Goal: Information Seeking & Learning: Find specific fact

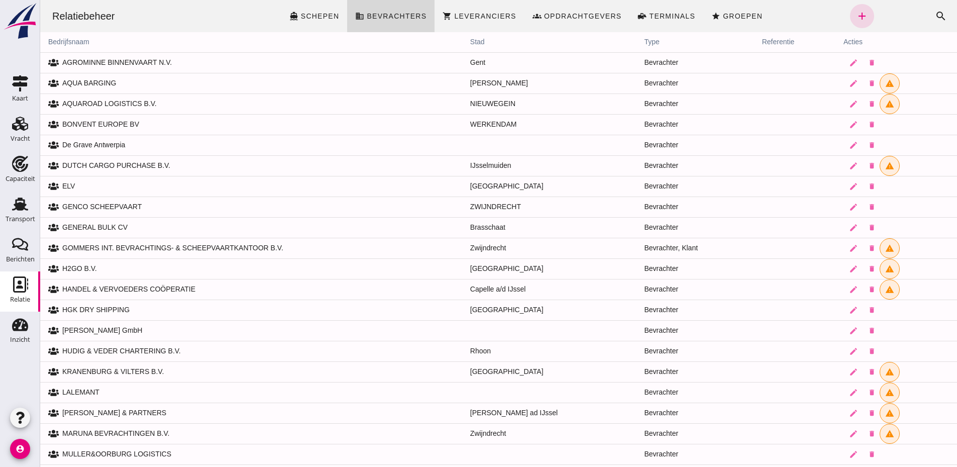
scroll to position [304, 0]
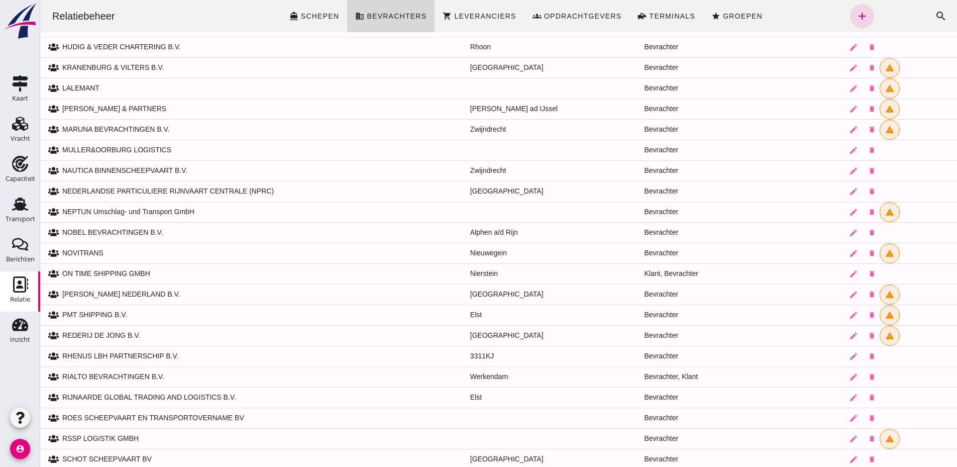
click at [28, 28] on img at bounding box center [20, 21] width 36 height 37
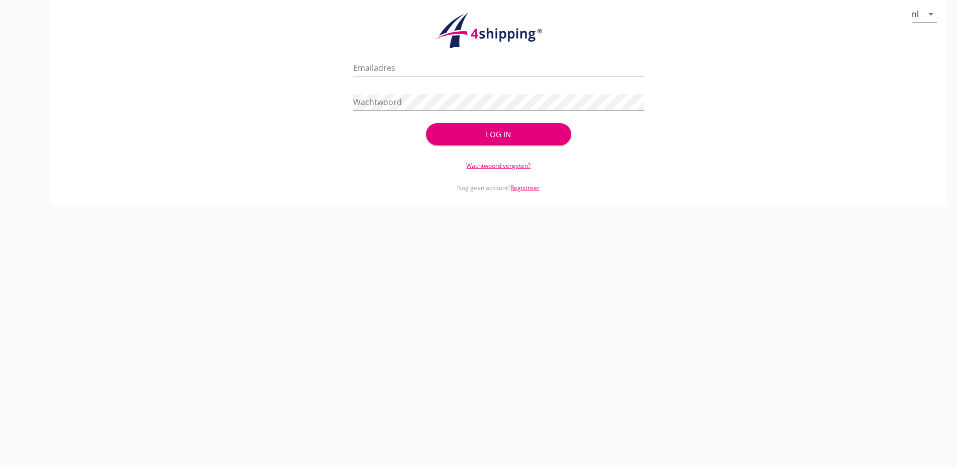
type input "[PERSON_NAME][EMAIL_ADDRESS][DOMAIN_NAME]"
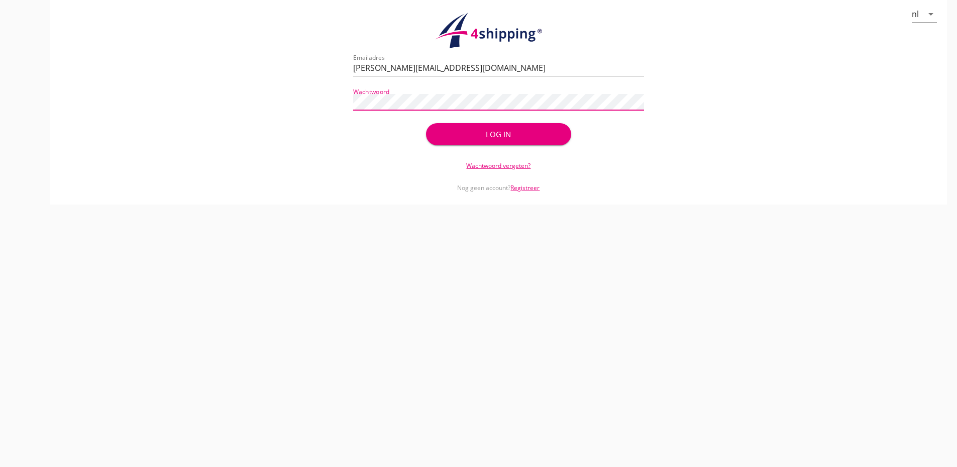
click at [454, 137] on div "Log in" at bounding box center [498, 135] width 113 height 12
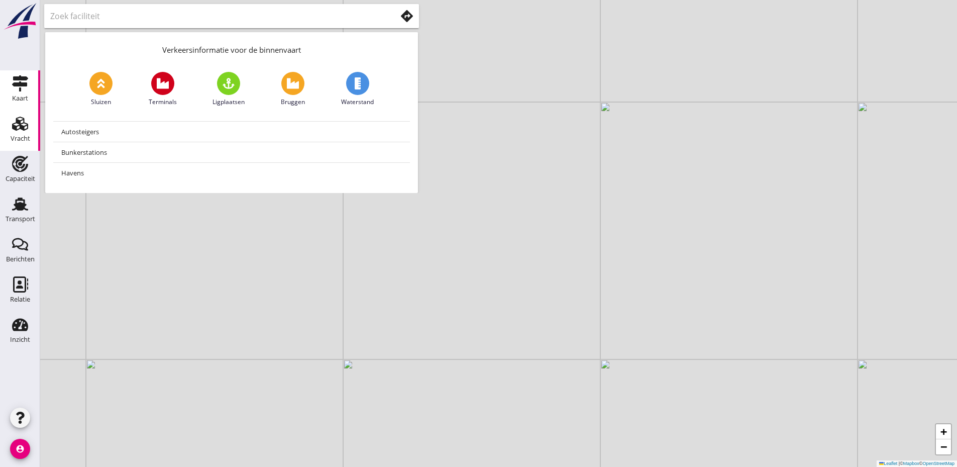
click at [32, 128] on div "Vracht" at bounding box center [20, 124] width 24 height 16
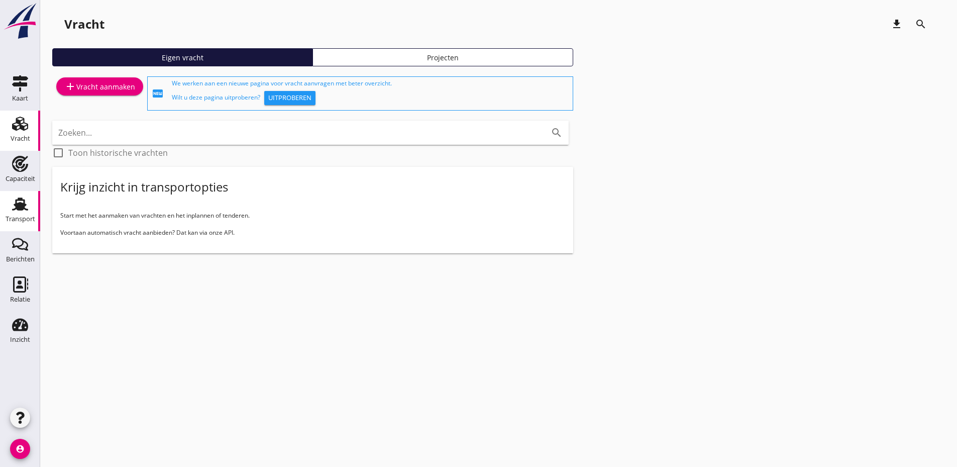
click at [24, 204] on use at bounding box center [20, 203] width 16 height 13
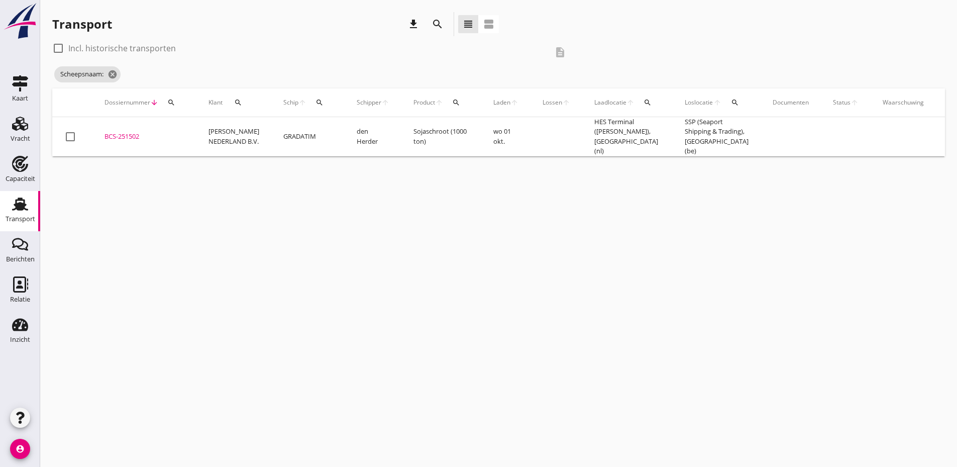
click at [316, 104] on icon "search" at bounding box center [320, 102] width 8 height 8
click at [337, 130] on input "Zoek op (scheeps)naam" at bounding box center [356, 132] width 105 height 16
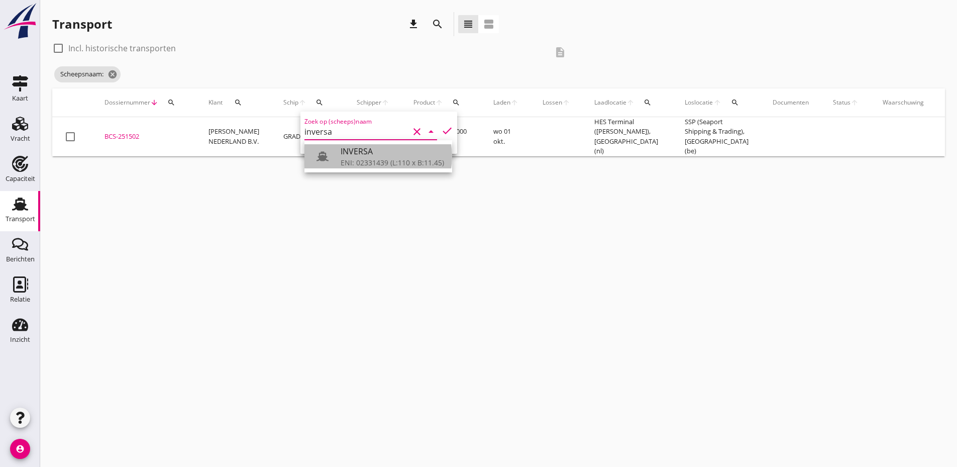
click at [381, 147] on div "INVERSA" at bounding box center [393, 151] width 104 height 12
click at [441, 134] on icon "check" at bounding box center [447, 131] width 12 height 12
type input "INVERSA"
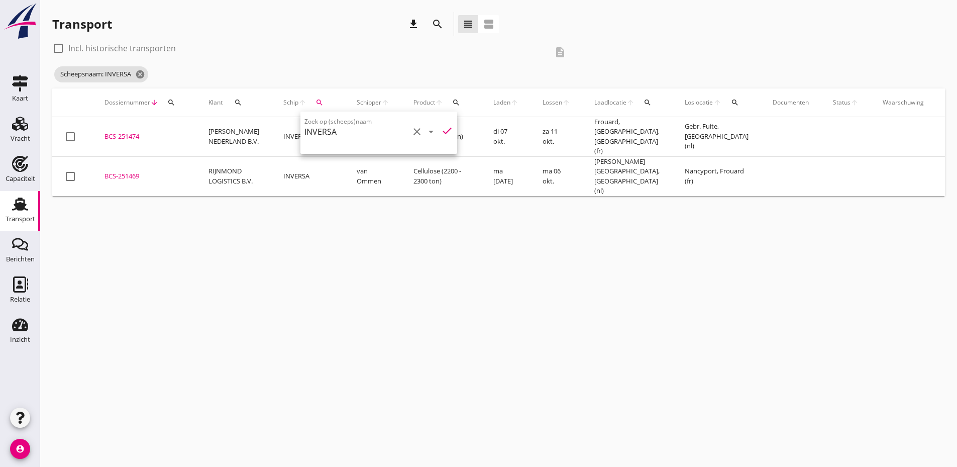
click at [364, 244] on div "cancel You are impersonating another user. Transport download search view_headl…" at bounding box center [498, 233] width 917 height 467
click at [156, 462] on div "cancel You are impersonating another user. Transport download search view_headl…" at bounding box center [498, 233] width 917 height 467
click at [683, 68] on div "check_box_outline_blank Incl. historische transporten description Scheepsnaam: …" at bounding box center [498, 64] width 893 height 48
click at [316, 99] on icon "search" at bounding box center [320, 102] width 8 height 8
click at [138, 73] on icon "cancel" at bounding box center [140, 74] width 10 height 10
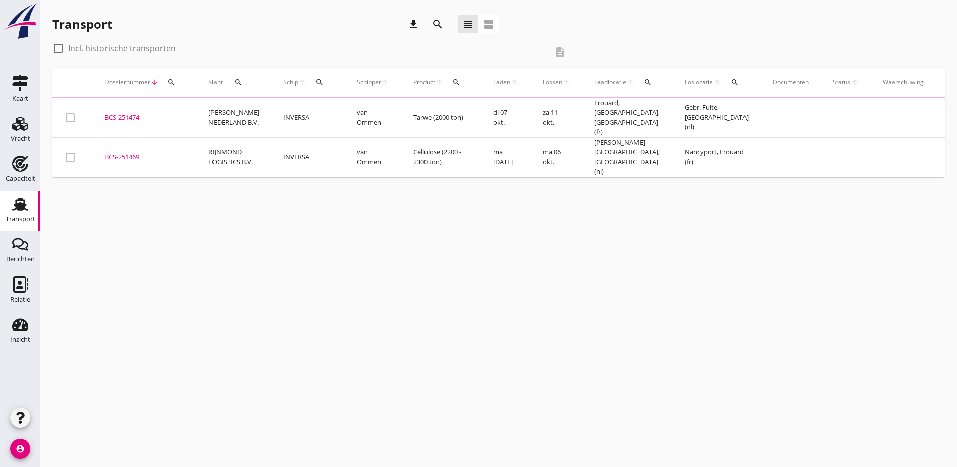
click at [316, 81] on icon "search" at bounding box center [320, 82] width 8 height 8
click at [364, 115] on input "Zoek op (scheeps)naam" at bounding box center [356, 112] width 105 height 16
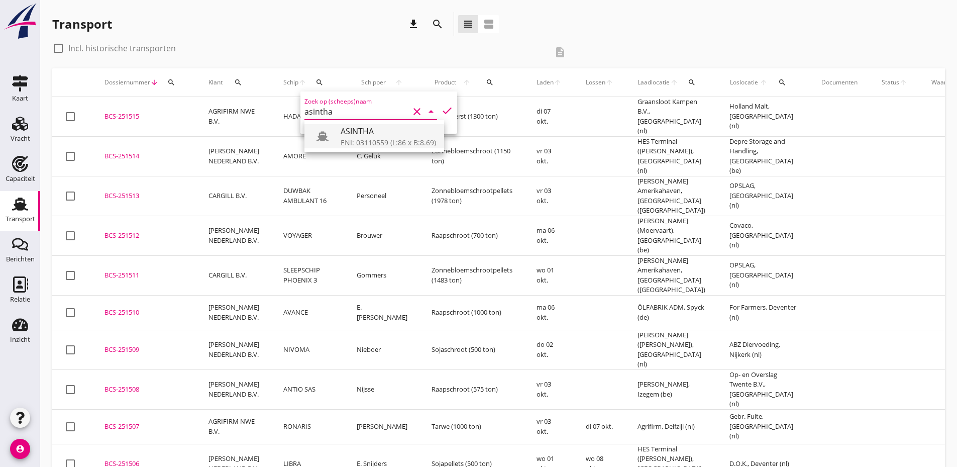
click at [364, 132] on div "ASINTHA" at bounding box center [388, 131] width 95 height 12
click at [441, 106] on icon "check" at bounding box center [447, 111] width 12 height 12
type input "ASINTHA"
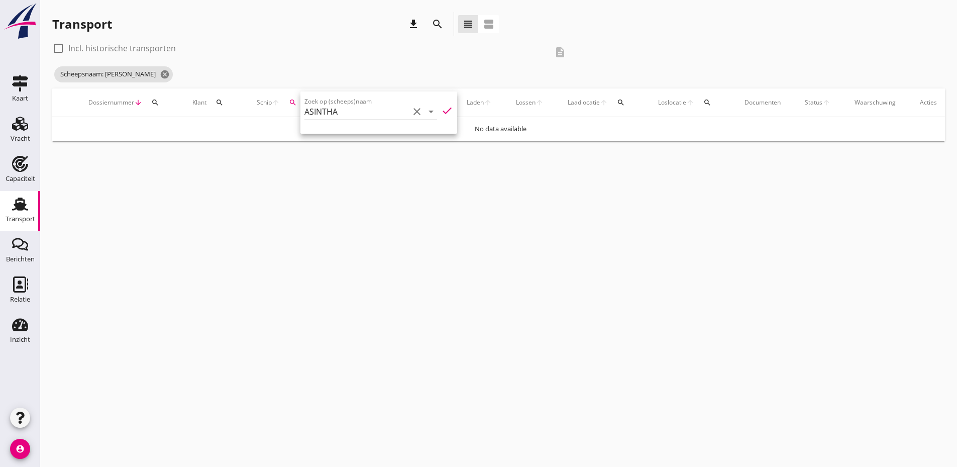
click at [59, 46] on div at bounding box center [58, 48] width 17 height 17
checkbox input "true"
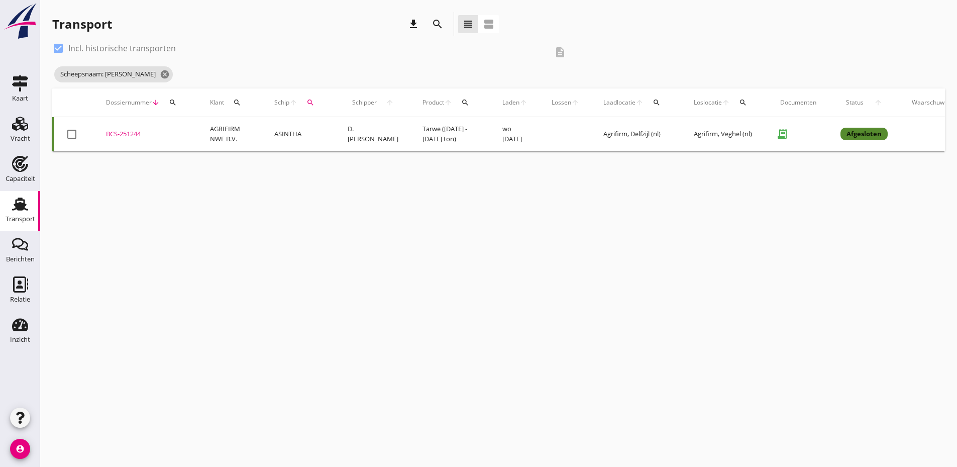
click at [112, 138] on div "BCS-251244" at bounding box center [146, 134] width 80 height 10
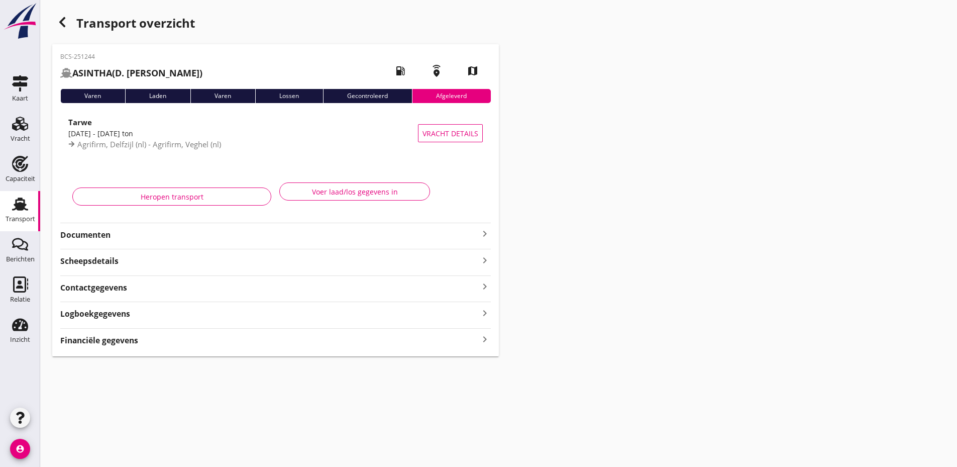
click at [206, 235] on strong "Documenten" at bounding box center [269, 235] width 419 height 12
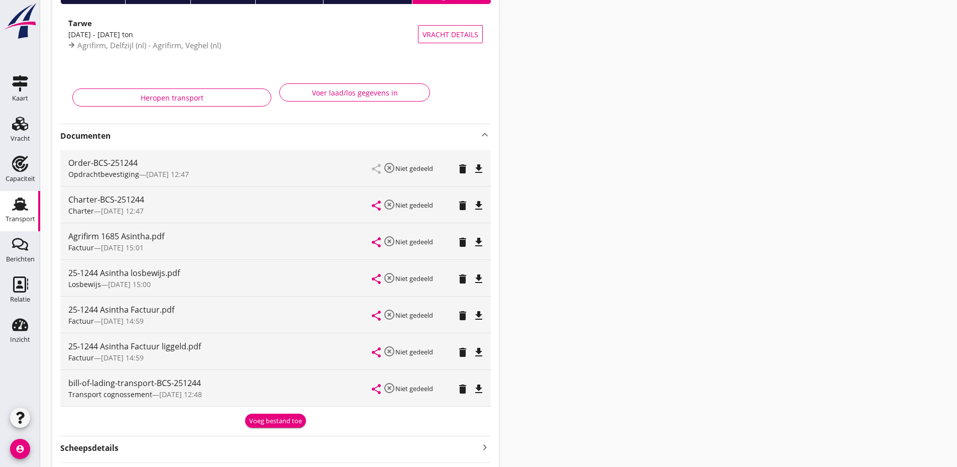
scroll to position [100, 0]
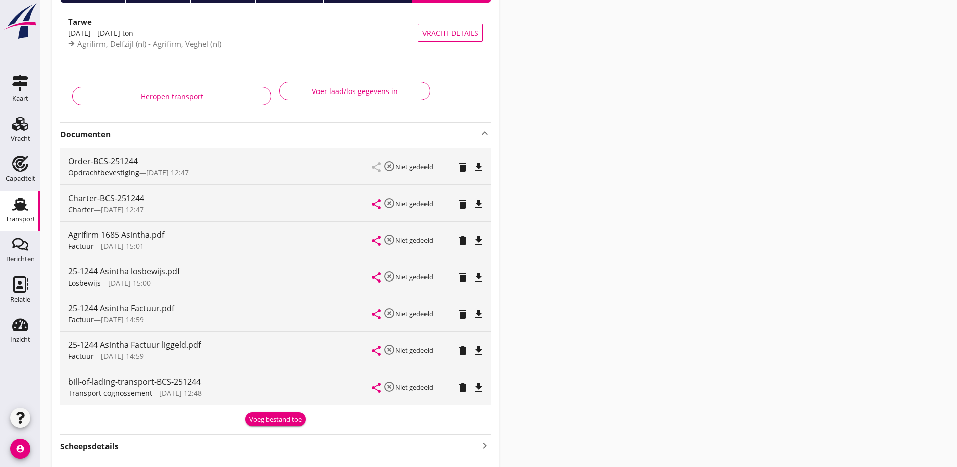
click at [19, 202] on use at bounding box center [20, 203] width 16 height 13
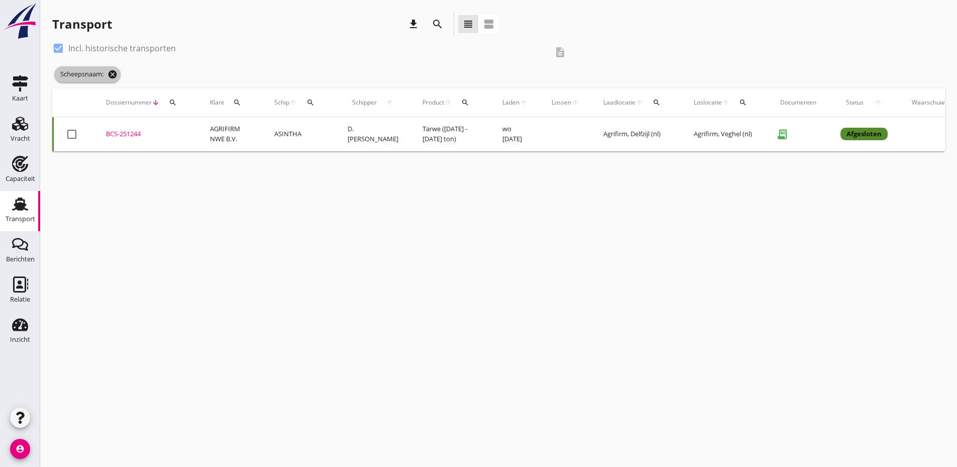
click at [116, 73] on icon "cancel" at bounding box center [113, 74] width 10 height 10
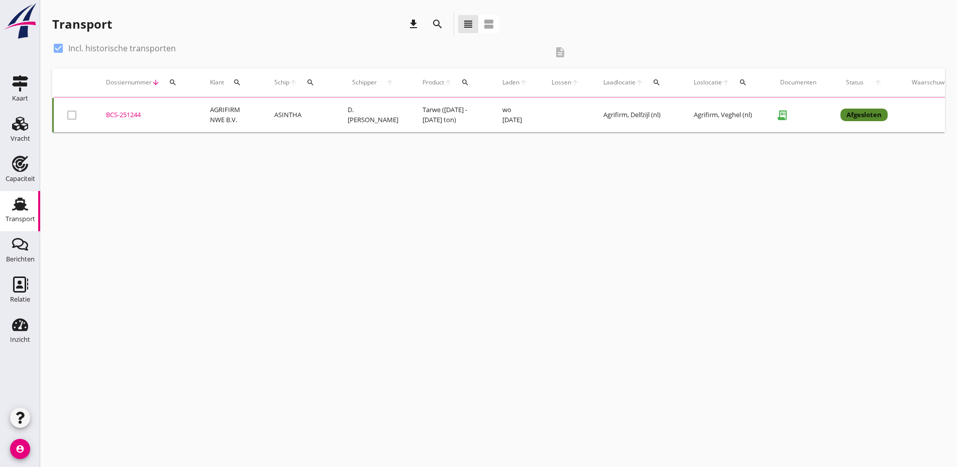
click at [315, 83] on div "search" at bounding box center [310, 82] width 18 height 8
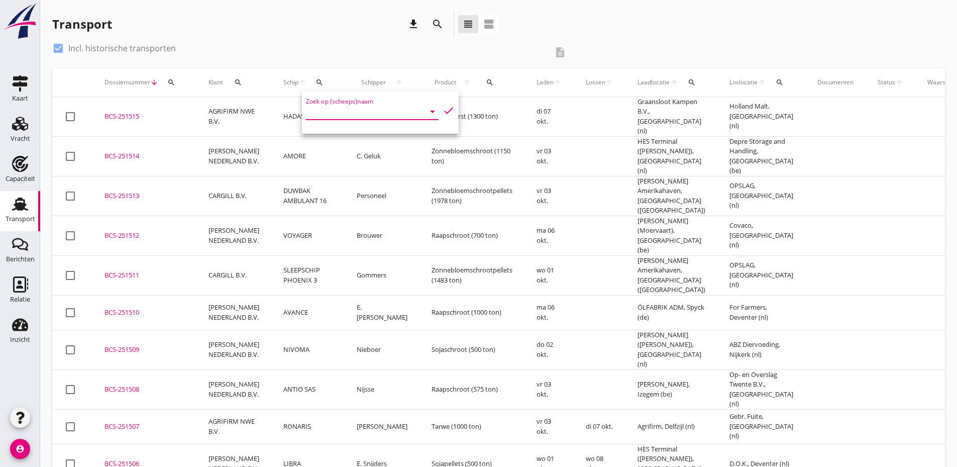
click at [314, 112] on input "Zoek op (scheeps)naam" at bounding box center [358, 112] width 105 height 16
click at [443, 110] on icon "check" at bounding box center [449, 111] width 12 height 12
click at [352, 115] on input "soprus" at bounding box center [358, 112] width 105 height 16
click at [366, 140] on div "ENI: 2336427 (L:110 x B:11.40)" at bounding box center [391, 142] width 99 height 11
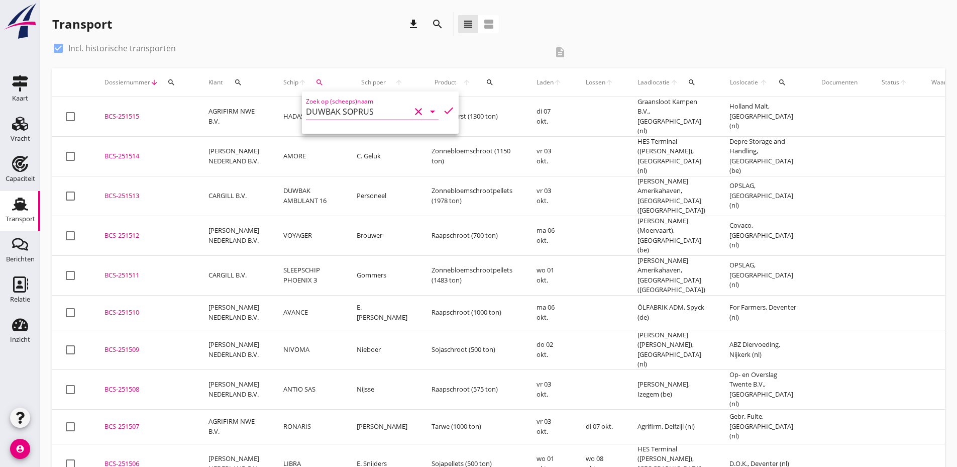
click at [443, 105] on icon "check" at bounding box center [449, 111] width 12 height 12
type input "DUWBAK SOPRUS"
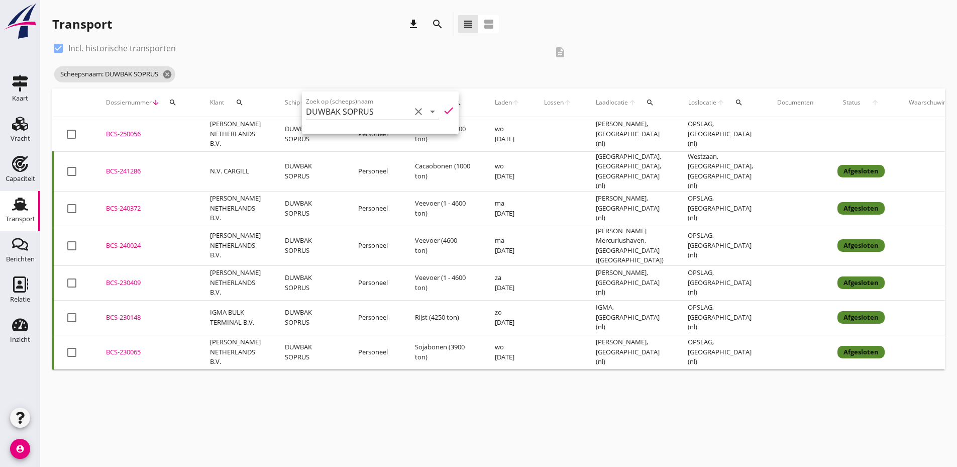
click at [438, 59] on div "check_box Incl. historische transporten description" at bounding box center [312, 52] width 521 height 24
click at [129, 136] on div "BCS-250056" at bounding box center [146, 134] width 80 height 10
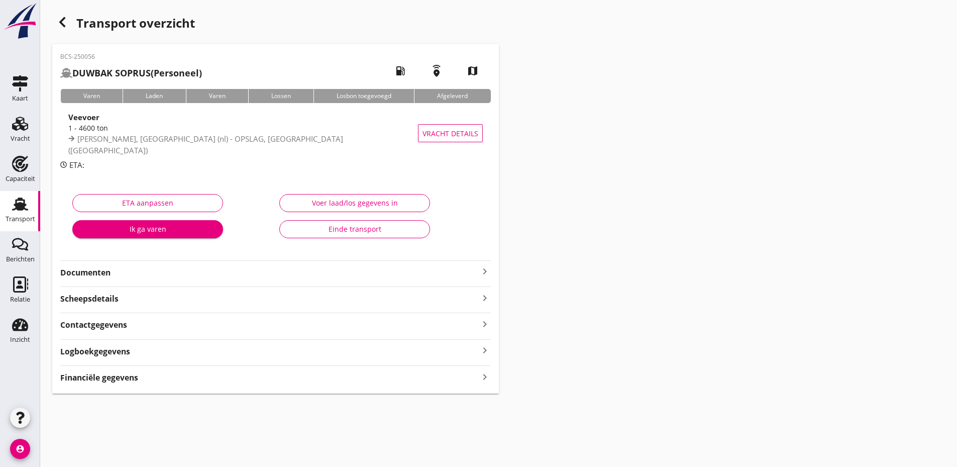
click at [121, 271] on strong "Documenten" at bounding box center [269, 273] width 419 height 12
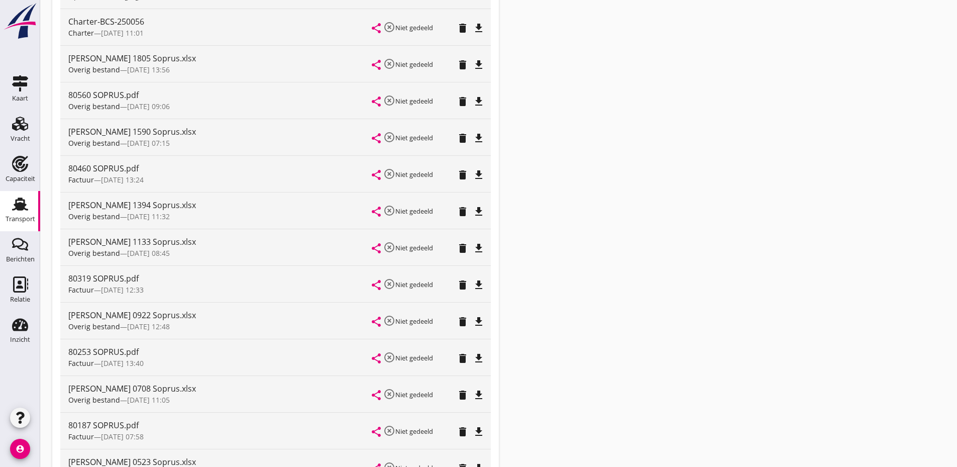
scroll to position [264, 0]
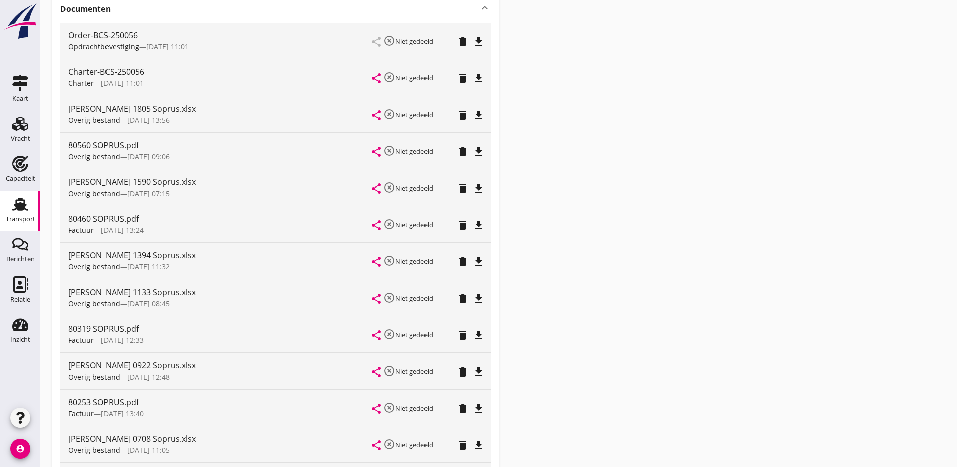
click at [639, 72] on div "Transport overzicht BCS-250056 DUWBAK SOPRUS (Personeel) local_gas_station emer…" at bounding box center [498, 265] width 917 height 1058
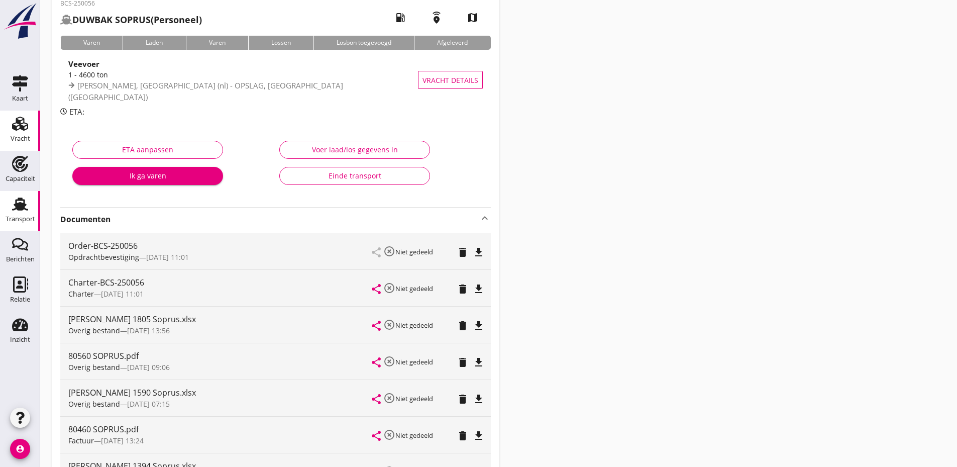
scroll to position [0, 0]
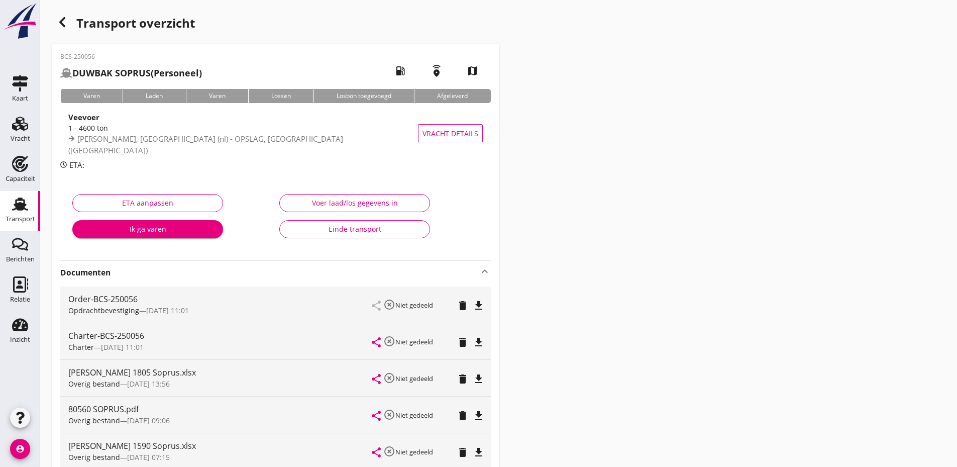
click at [20, 210] on use at bounding box center [20, 203] width 16 height 13
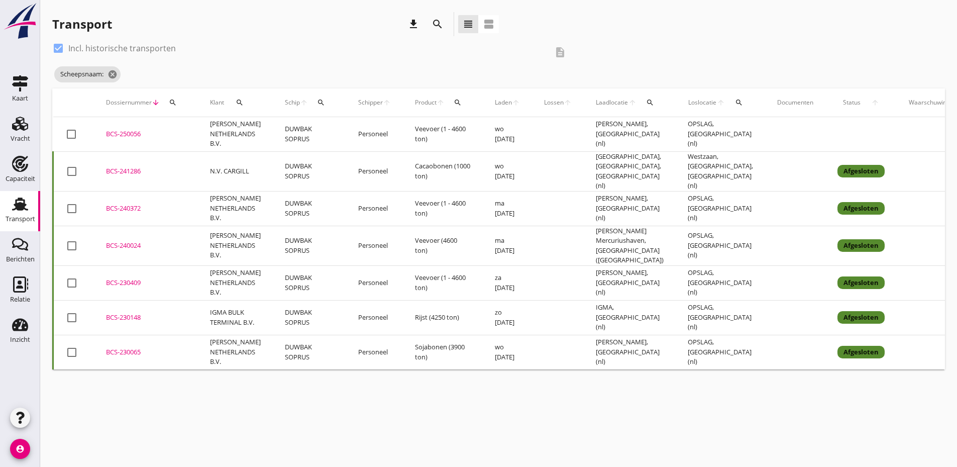
click at [290, 103] on span "Schip" at bounding box center [292, 102] width 15 height 9
click at [317, 99] on icon "search" at bounding box center [321, 102] width 8 height 8
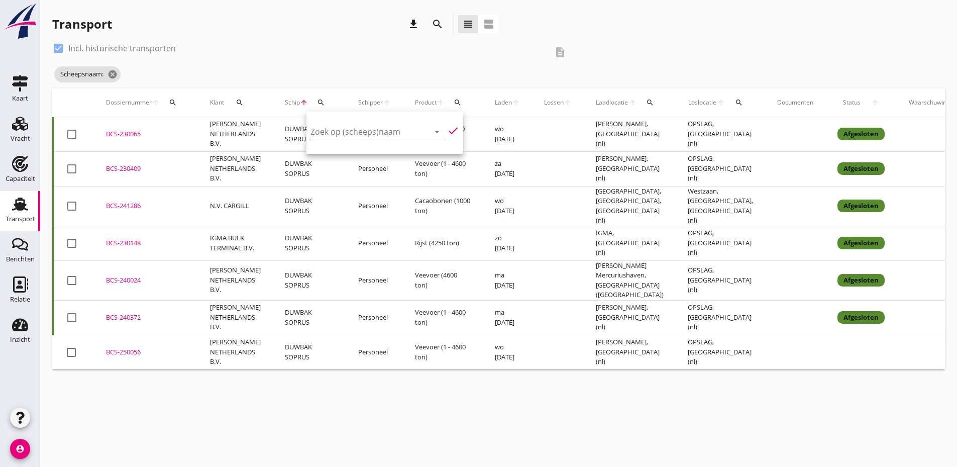
click at [323, 133] on input "Zoek op (scheeps)naam" at bounding box center [363, 132] width 105 height 16
type input "o"
click at [358, 155] on div "CONFIDENTIA" at bounding box center [392, 151] width 91 height 12
click at [447, 131] on icon "check" at bounding box center [453, 131] width 12 height 12
type input "CONFIDENTIA"
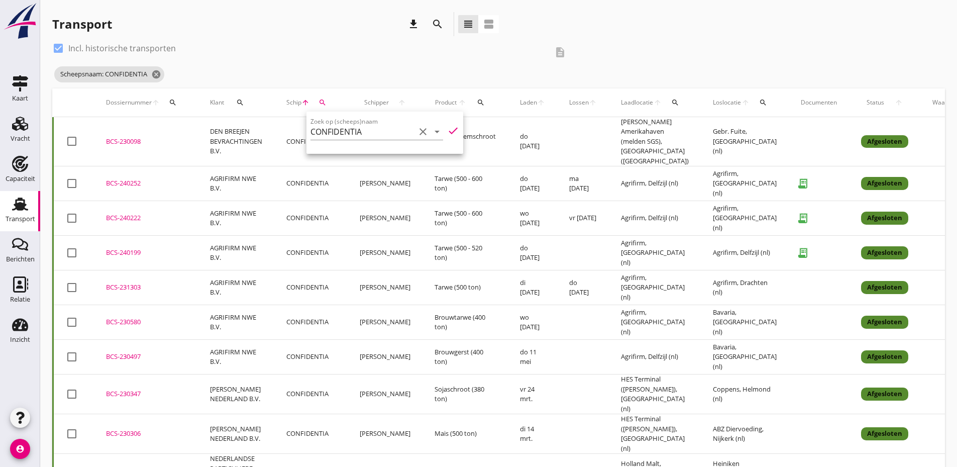
click at [375, 47] on div "check_box Incl. historische transporten" at bounding box center [299, 48] width 495 height 16
click at [233, 131] on td "DEN BREEJEN BEVRACHTINGEN B.V." at bounding box center [236, 141] width 76 height 49
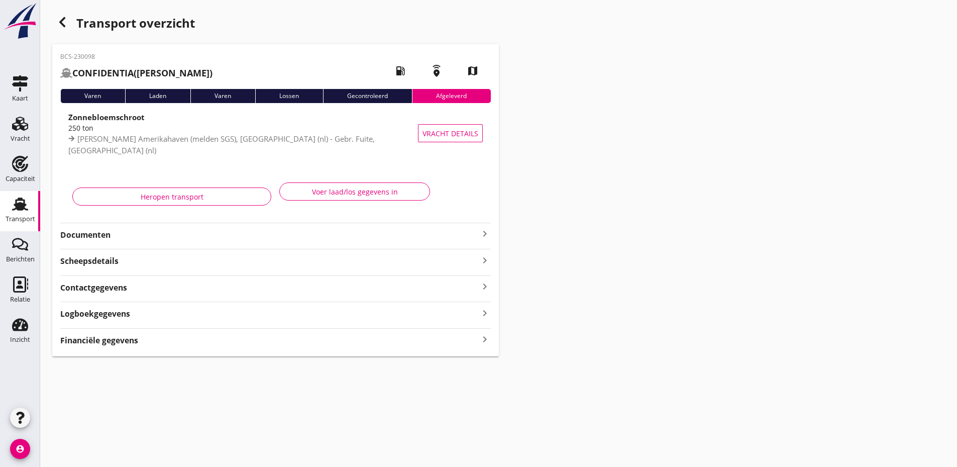
click at [251, 239] on strong "Documenten" at bounding box center [269, 235] width 419 height 12
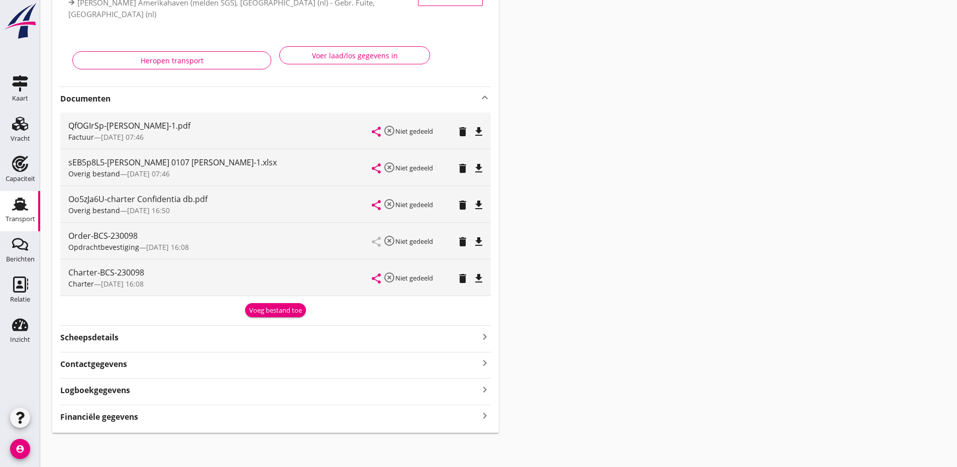
scroll to position [138, 0]
